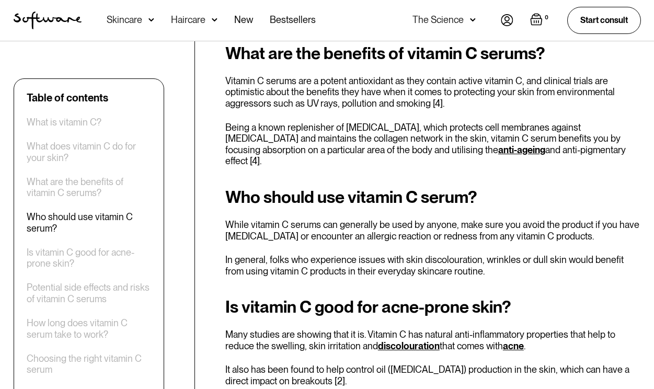
scroll to position [1391, 0]
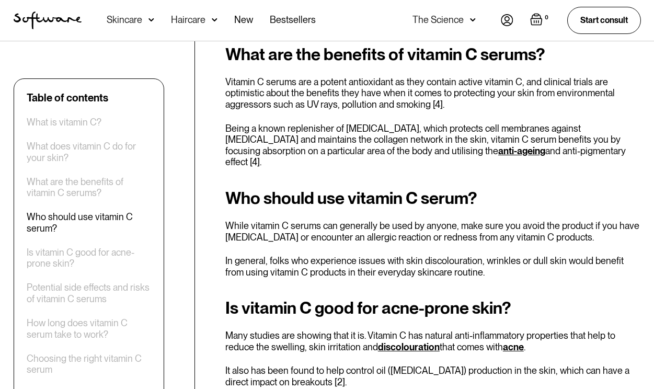
click at [295, 220] on p "While vitamin C serums can generally be used by anyone, make sure you avoid the…" at bounding box center [433, 231] width 416 height 22
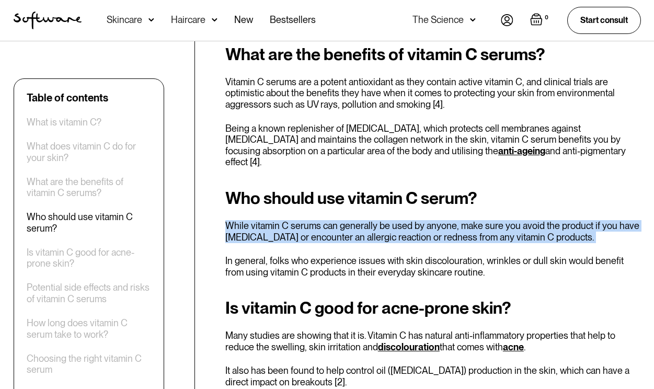
drag, startPoint x: 295, startPoint y: 198, endPoint x: 301, endPoint y: 197, distance: 6.5
click at [301, 220] on p "While vitamin C serums can generally be used by anyone, make sure you avoid the…" at bounding box center [433, 231] width 416 height 22
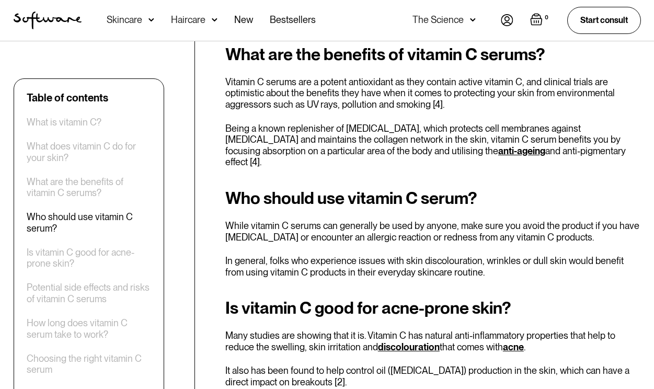
click at [301, 220] on p "While vitamin C serums can generally be used by anyone, make sure you avoid the…" at bounding box center [433, 231] width 416 height 22
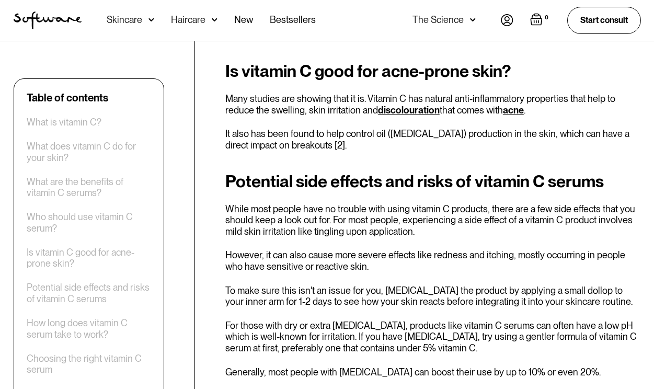
scroll to position [1631, 0]
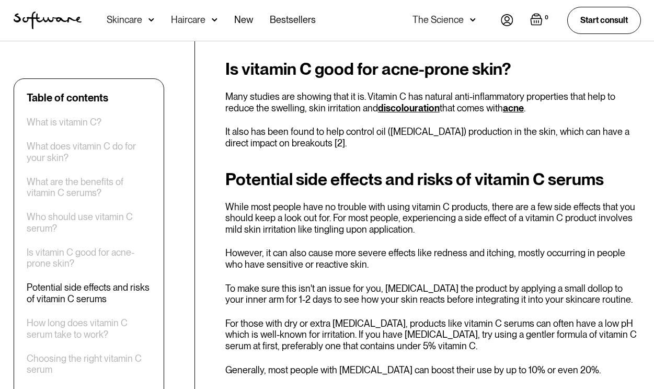
click at [311, 201] on p "While most people have no trouble with using vitamin C products, there are a fe…" at bounding box center [433, 218] width 416 height 34
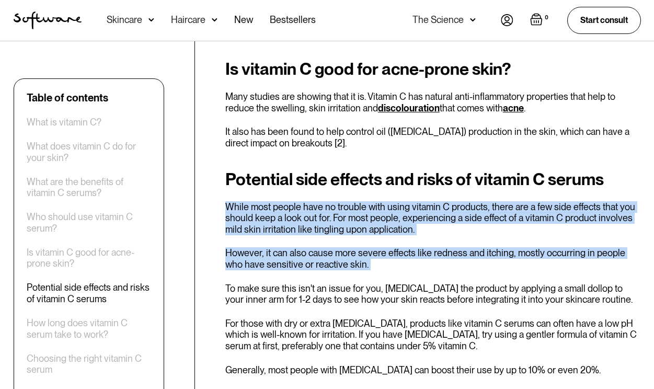
drag, startPoint x: 311, startPoint y: 175, endPoint x: 297, endPoint y: 216, distance: 43.4
click at [297, 216] on div "Potential side effects and risks of vitamin C serums While most people have no …" at bounding box center [433, 273] width 416 height 206
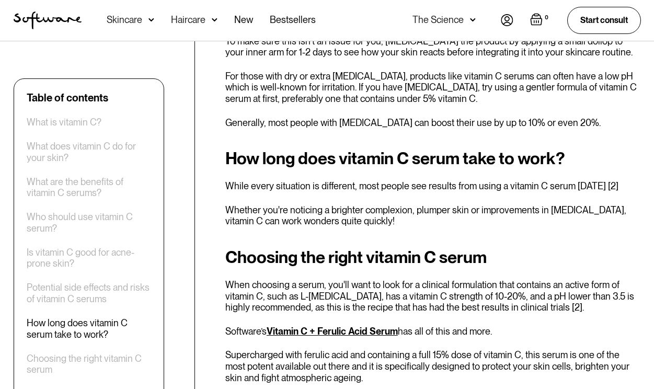
scroll to position [1879, 0]
click at [259, 204] on p "Whether you're noticing a brighter complexion, plumper skin or improvements in …" at bounding box center [433, 215] width 416 height 22
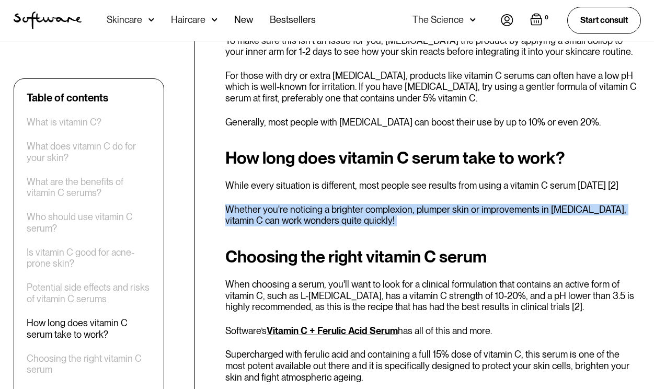
drag, startPoint x: 259, startPoint y: 188, endPoint x: 298, endPoint y: 172, distance: 41.7
click at [298, 172] on div "How long does vitamin C serum take to work? While every situation is different,…" at bounding box center [433, 188] width 416 height 78
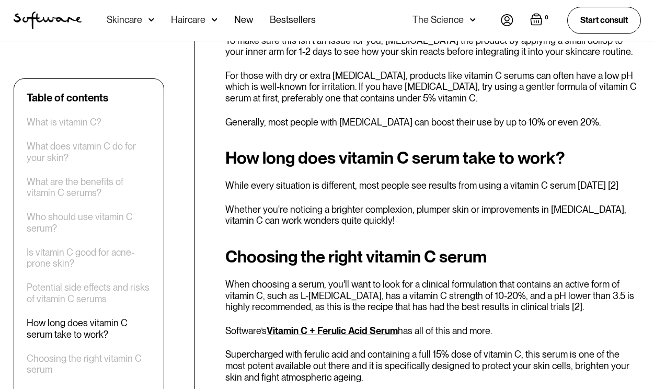
click at [310, 220] on div "No items found. Vitamin C might just be one of the few vitamins where some of t…" at bounding box center [433, 266] width 416 height 3535
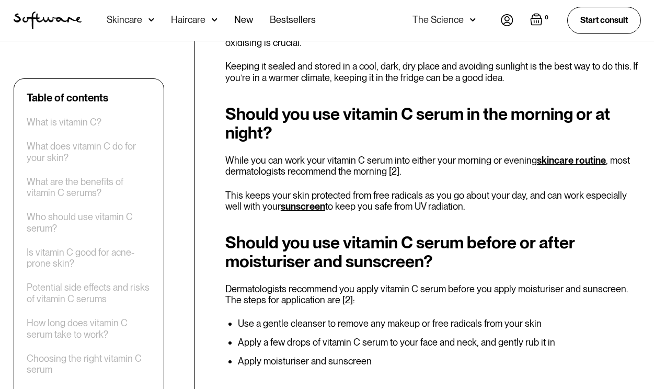
scroll to position [2349, 0]
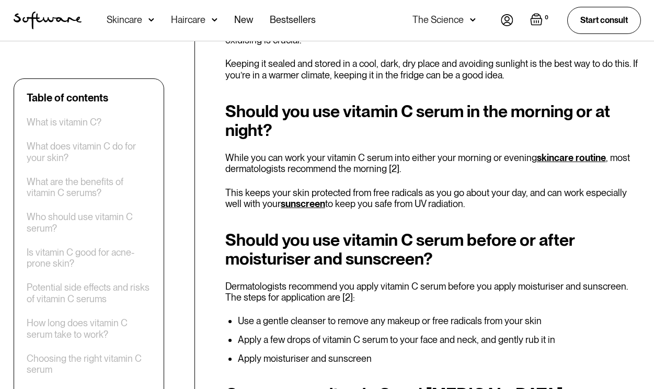
click at [351, 152] on p "While you can work your vitamin C serum into either your morning or evening ski…" at bounding box center [433, 163] width 416 height 22
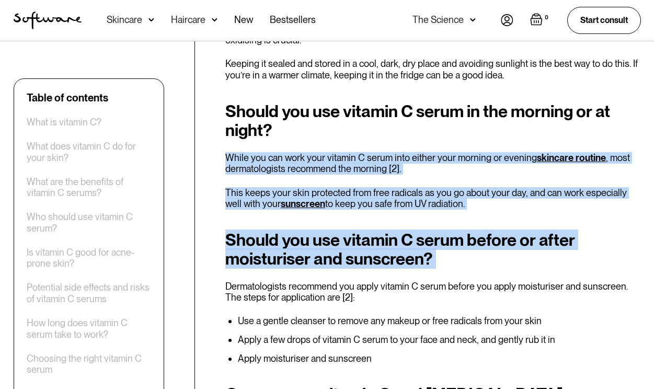
drag, startPoint x: 351, startPoint y: 140, endPoint x: 370, endPoint y: 231, distance: 92.4
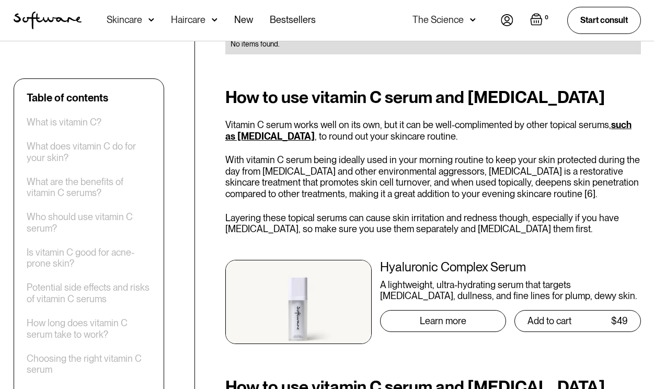
scroll to position [2928, 0]
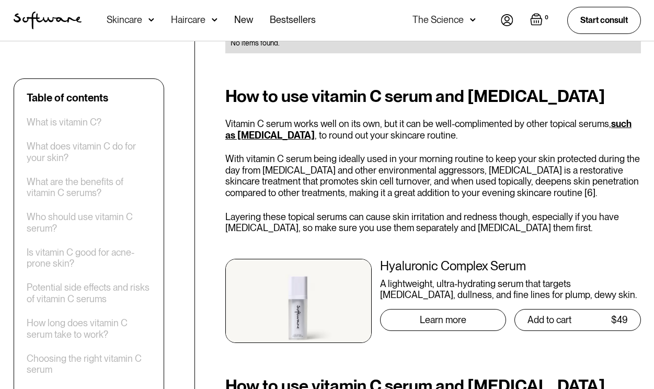
click at [412, 153] on p "With vitamin C serum being ideally used in your morning routine to keep your sk…" at bounding box center [433, 175] width 416 height 45
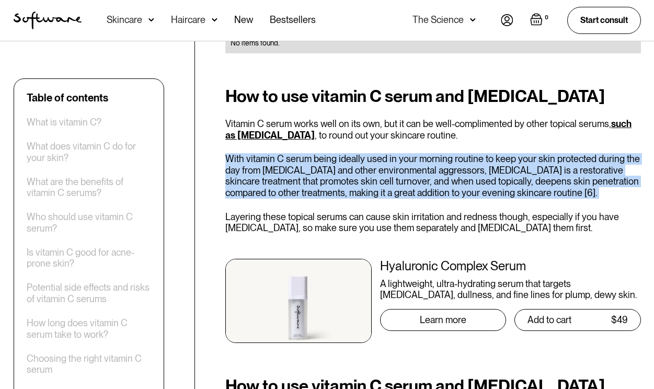
click at [412, 153] on p "With vitamin C serum being ideally used in your morning routine to keep your sk…" at bounding box center [433, 175] width 416 height 45
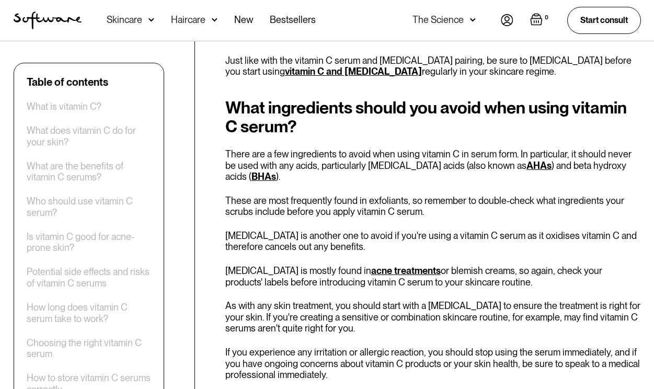
scroll to position [3355, 0]
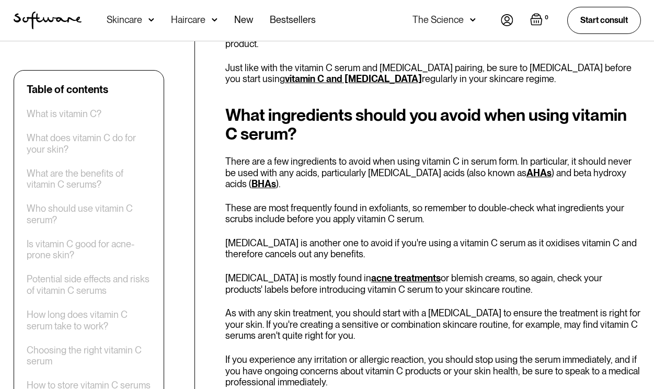
click at [426, 156] on p "There are a few ingredients to avoid when using vitamin C in serum form. In par…" at bounding box center [433, 173] width 416 height 34
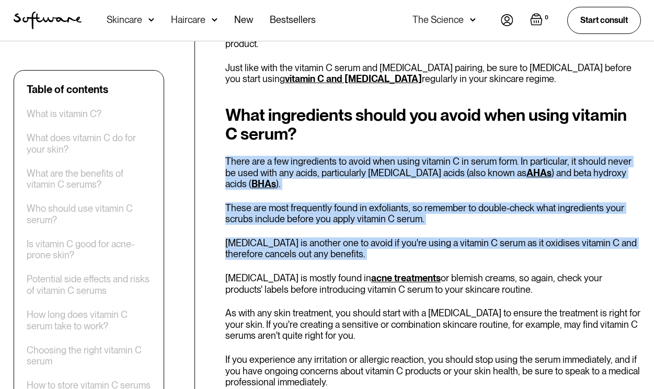
drag, startPoint x: 426, startPoint y: 118, endPoint x: 440, endPoint y: 168, distance: 51.7
click at [441, 170] on div "What ingredients should you avoid when using vitamin C serum? There are a few i…" at bounding box center [433, 247] width 416 height 282
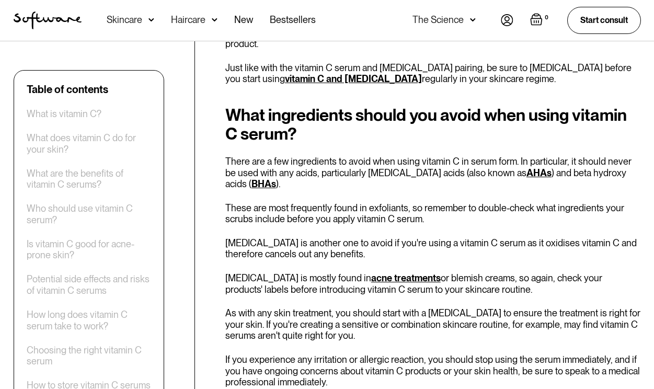
click at [331, 237] on p "[MEDICAL_DATA] is another one to avoid if you're using a vitamin C serum as it …" at bounding box center [433, 248] width 416 height 22
drag, startPoint x: 294, startPoint y: 190, endPoint x: 216, endPoint y: 187, distance: 78.5
copy p "[MEDICAL_DATA]"
